Goal: Navigation & Orientation: Find specific page/section

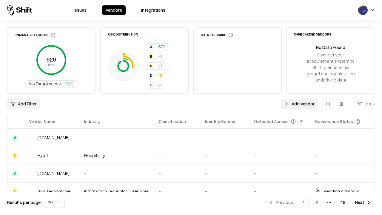
click at [54, 203] on html "Issues Vendors Integrations Unmanaged Access 920 Total No Data Access 920 Risk …" at bounding box center [191, 107] width 382 height 215
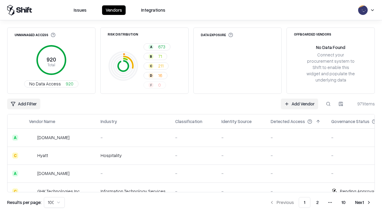
click at [364, 203] on button "Next" at bounding box center [363, 202] width 23 height 11
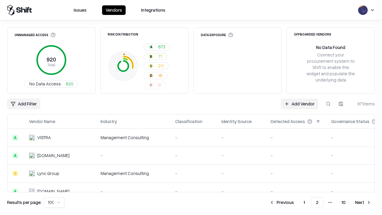
click at [364, 203] on button "Next" at bounding box center [363, 202] width 23 height 11
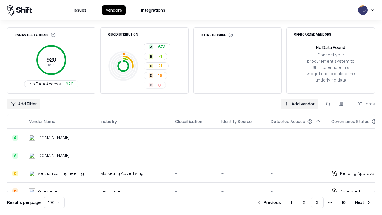
click at [364, 203] on button "Next" at bounding box center [363, 202] width 23 height 11
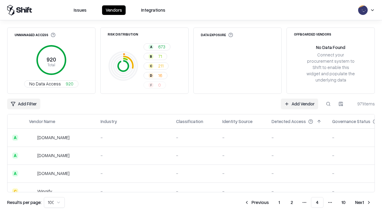
click at [364, 203] on button "Next" at bounding box center [363, 202] width 23 height 11
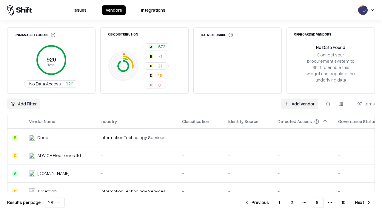
click at [364, 203] on button "Next" at bounding box center [363, 202] width 23 height 11
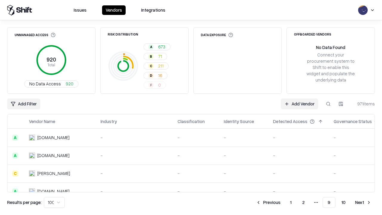
click at [364, 203] on button "Next" at bounding box center [363, 202] width 23 height 11
click at [282, 203] on button "Previous" at bounding box center [282, 202] width 32 height 11
click at [269, 203] on button "Previous" at bounding box center [269, 202] width 32 height 11
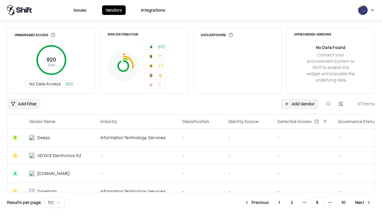
click at [257, 203] on button "Previous" at bounding box center [257, 202] width 32 height 11
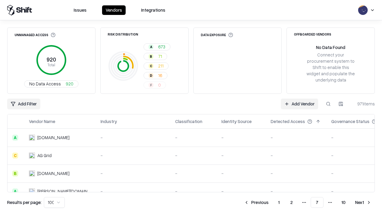
click at [257, 203] on button "Previous" at bounding box center [257, 202] width 32 height 11
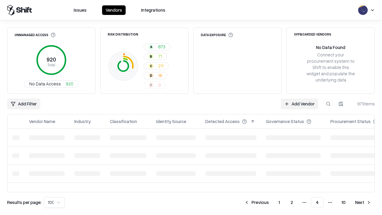
click at [257, 203] on button "Previous" at bounding box center [257, 202] width 32 height 11
